Goal: Task Accomplishment & Management: Use online tool/utility

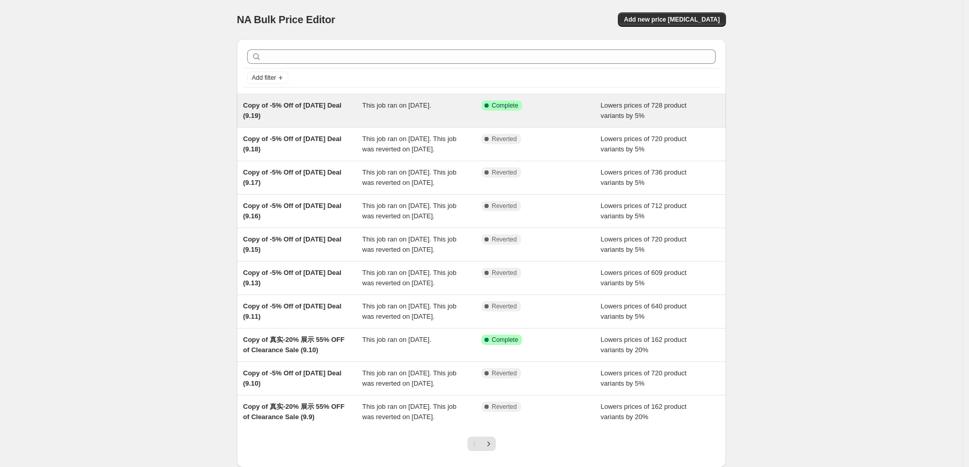
click at [432, 108] on span "This job ran on [DATE]." at bounding box center [397, 105] width 69 height 8
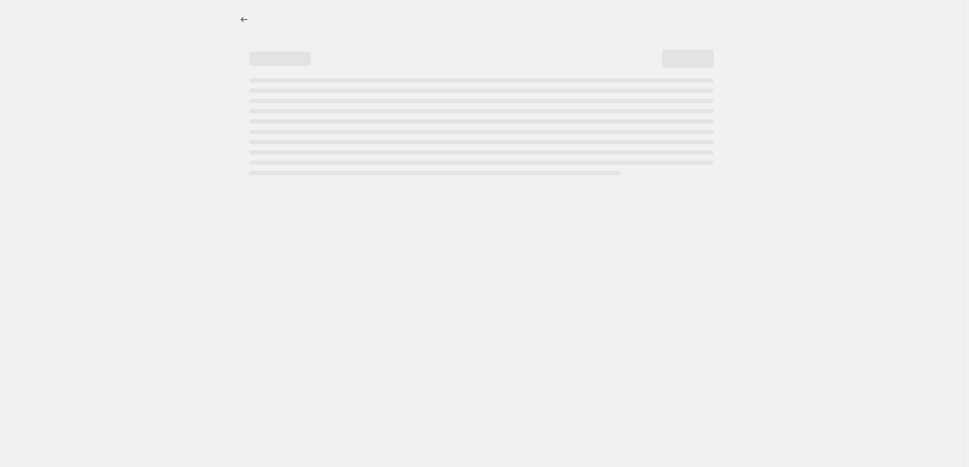
select select "percentage"
select select "pp"
select select "collection"
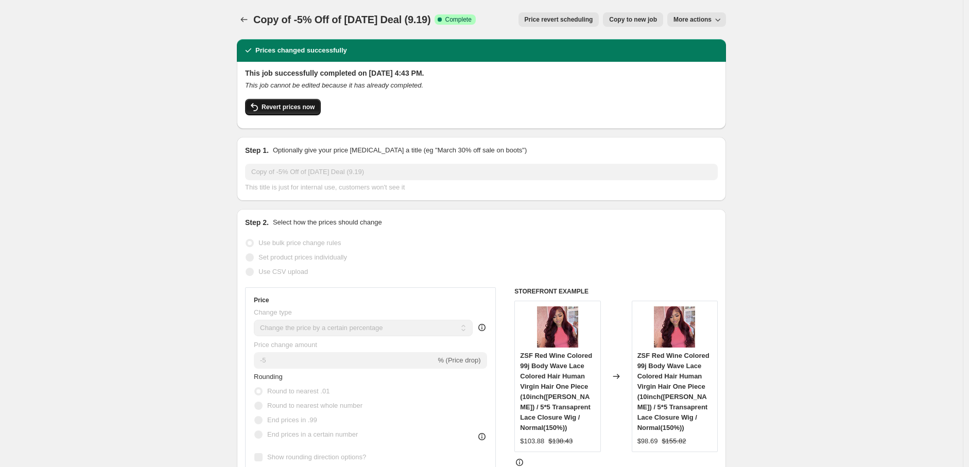
click at [299, 106] on span "Revert prices now" at bounding box center [288, 107] width 53 height 8
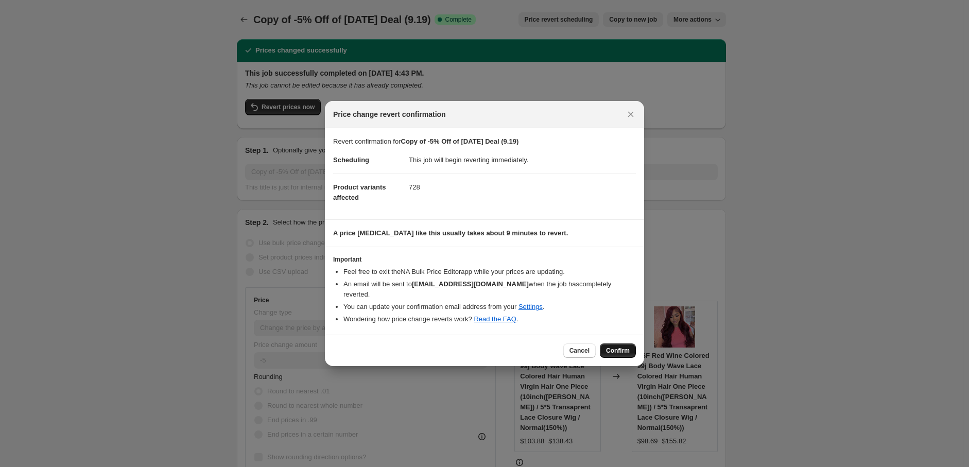
click at [610, 347] on span "Confirm" at bounding box center [618, 351] width 24 height 8
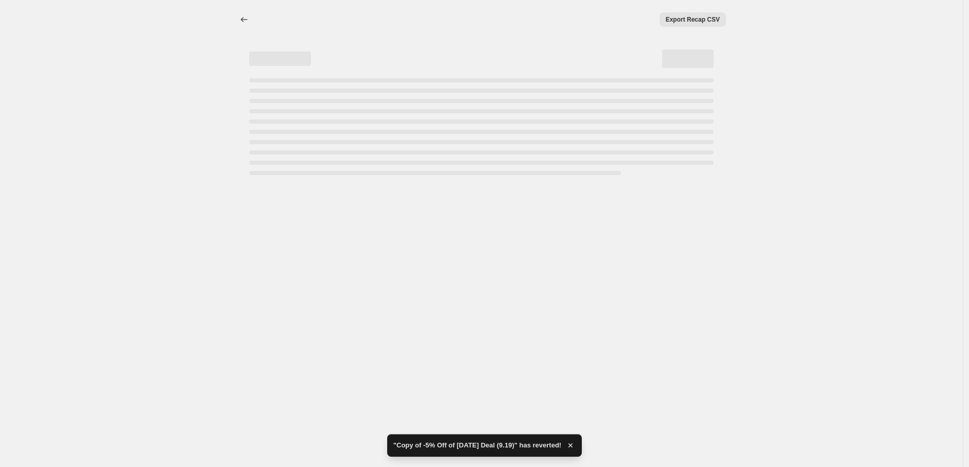
select select "percentage"
select select "pp"
select select "collection"
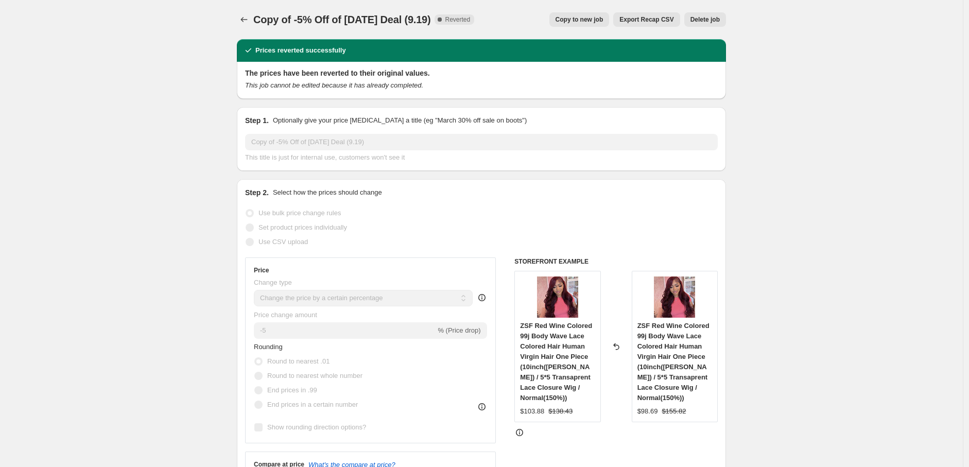
click at [589, 14] on button "Copy to new job" at bounding box center [579, 19] width 60 height 14
select select "percentage"
select select "pp"
select select "collection"
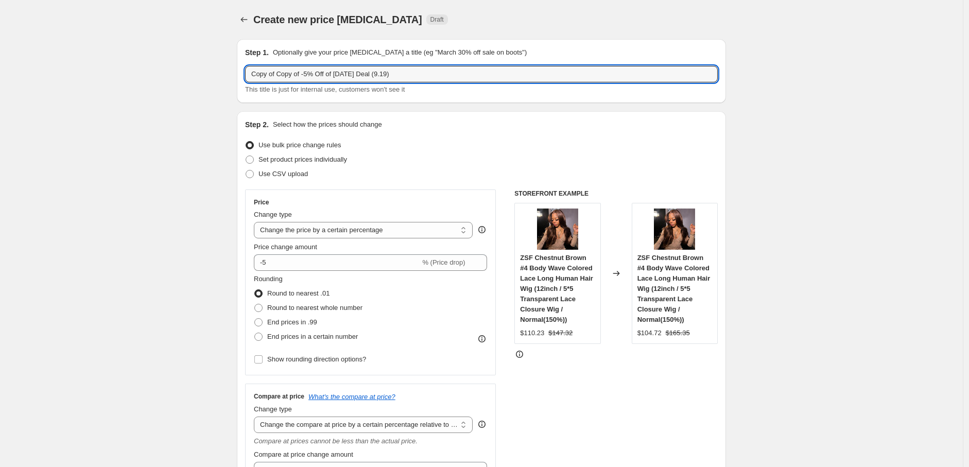
drag, startPoint x: 280, startPoint y: 76, endPoint x: 246, endPoint y: 73, distance: 33.7
click at [246, 73] on div "Step 1. Optionally give your price [MEDICAL_DATA] a title (eg "March 30% off sa…" at bounding box center [481, 71] width 489 height 64
click at [359, 75] on input "Copy of -5% Off of [DATE] Deal (9.19)" at bounding box center [481, 74] width 473 height 16
type input "Copy of -5% Off of [DATE] Deal (9.20)"
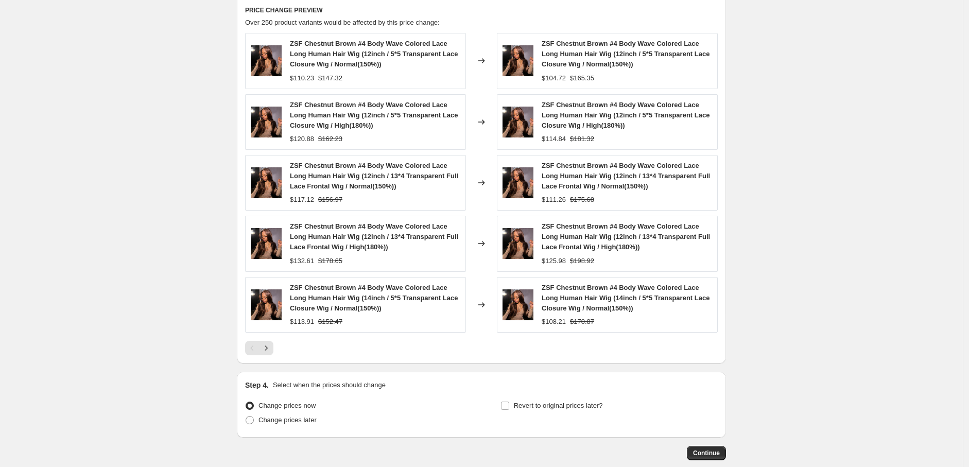
scroll to position [889, 0]
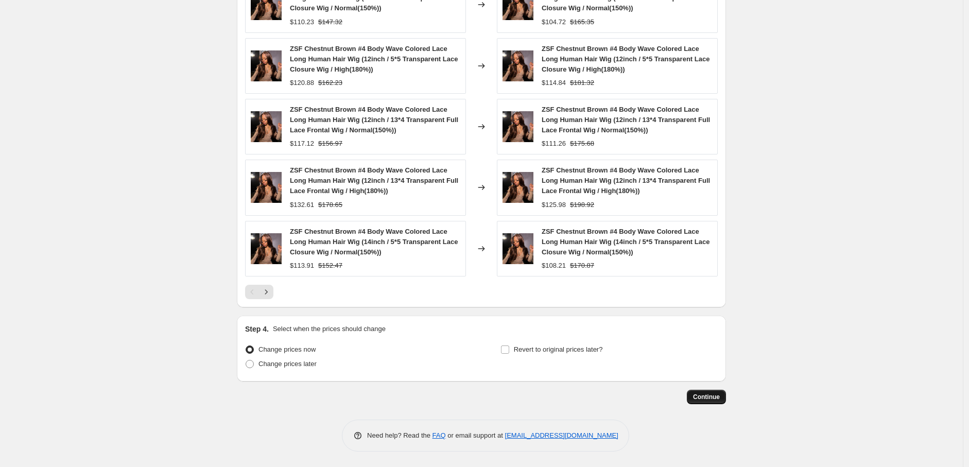
click at [707, 398] on span "Continue" at bounding box center [706, 397] width 27 height 8
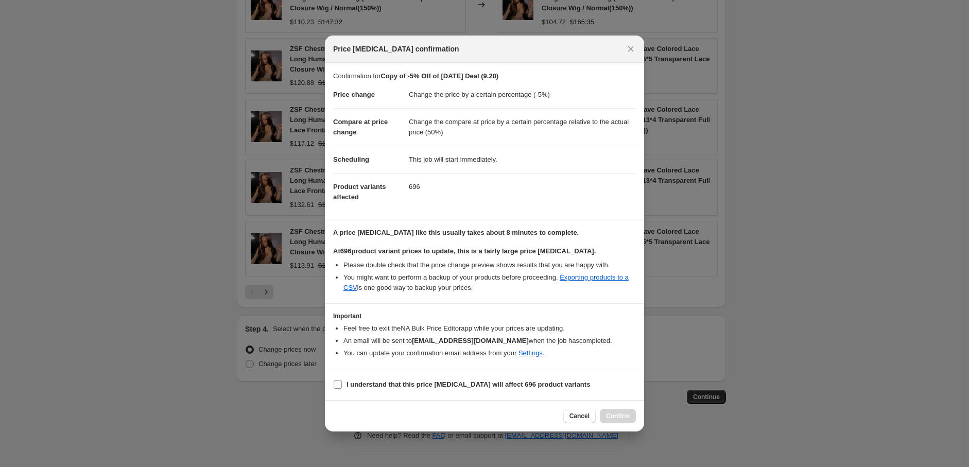
click at [340, 383] on input "I understand that this price [MEDICAL_DATA] will affect 696 product variants" at bounding box center [338, 385] width 8 height 8
checkbox input "true"
click at [615, 413] on span "Confirm" at bounding box center [618, 416] width 24 height 8
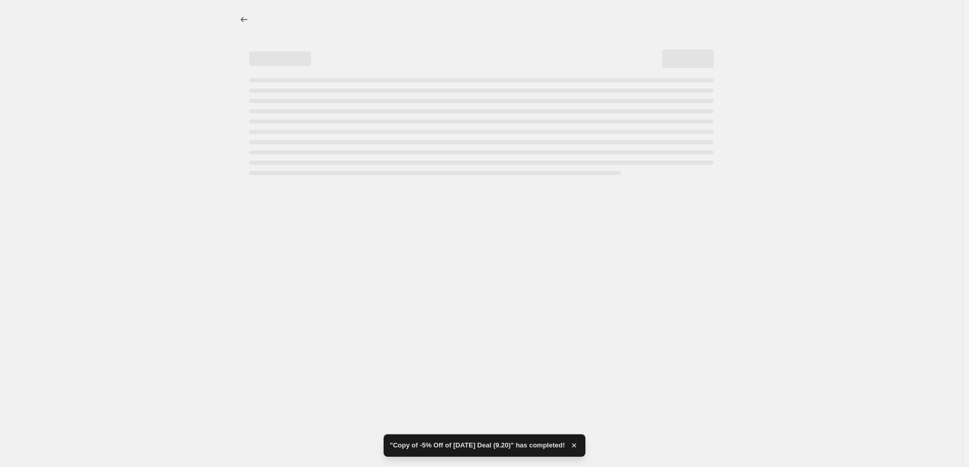
select select "percentage"
select select "pp"
select select "collection"
